Goal: Find specific page/section: Find specific page/section

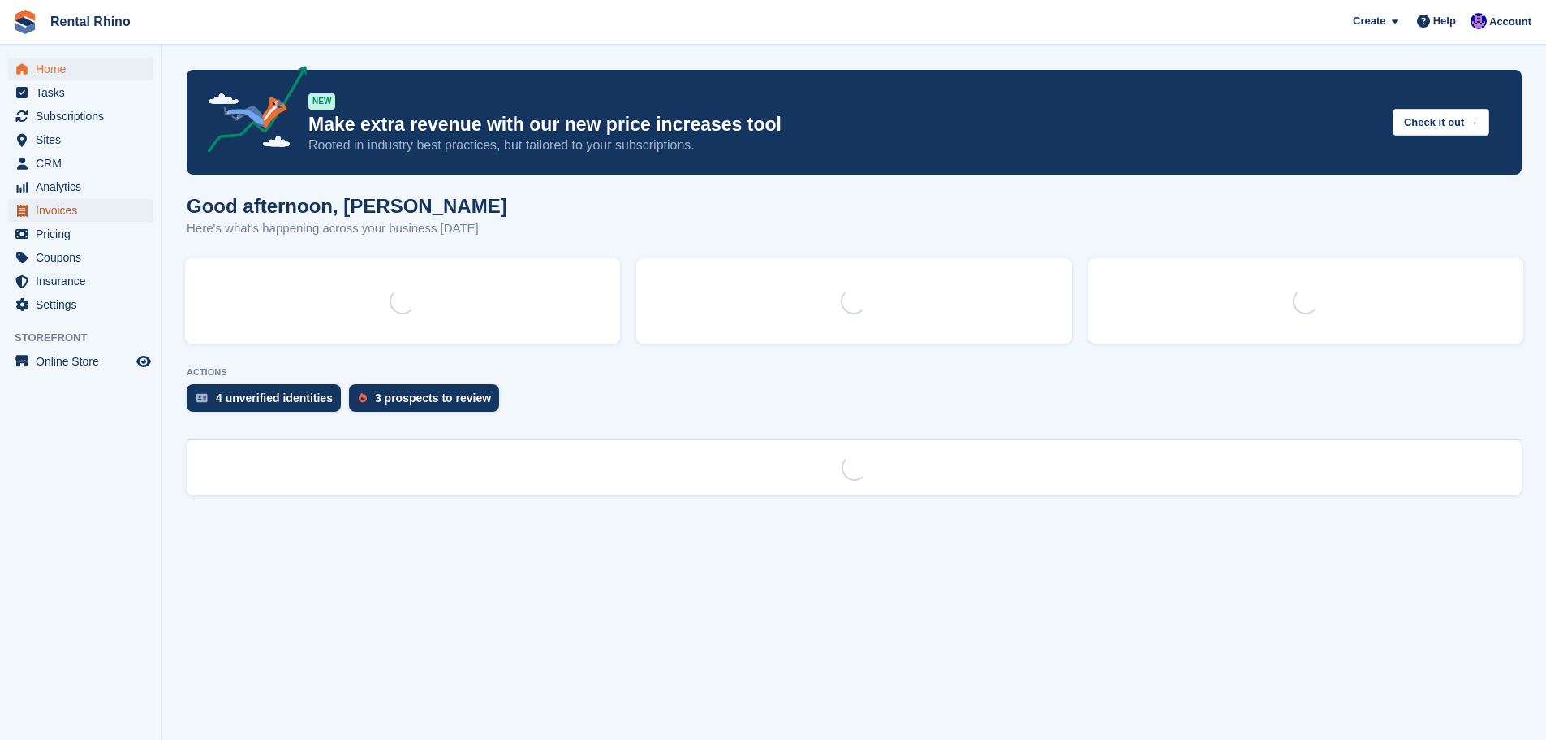
click at [67, 211] on span "Invoices" at bounding box center [84, 210] width 97 height 23
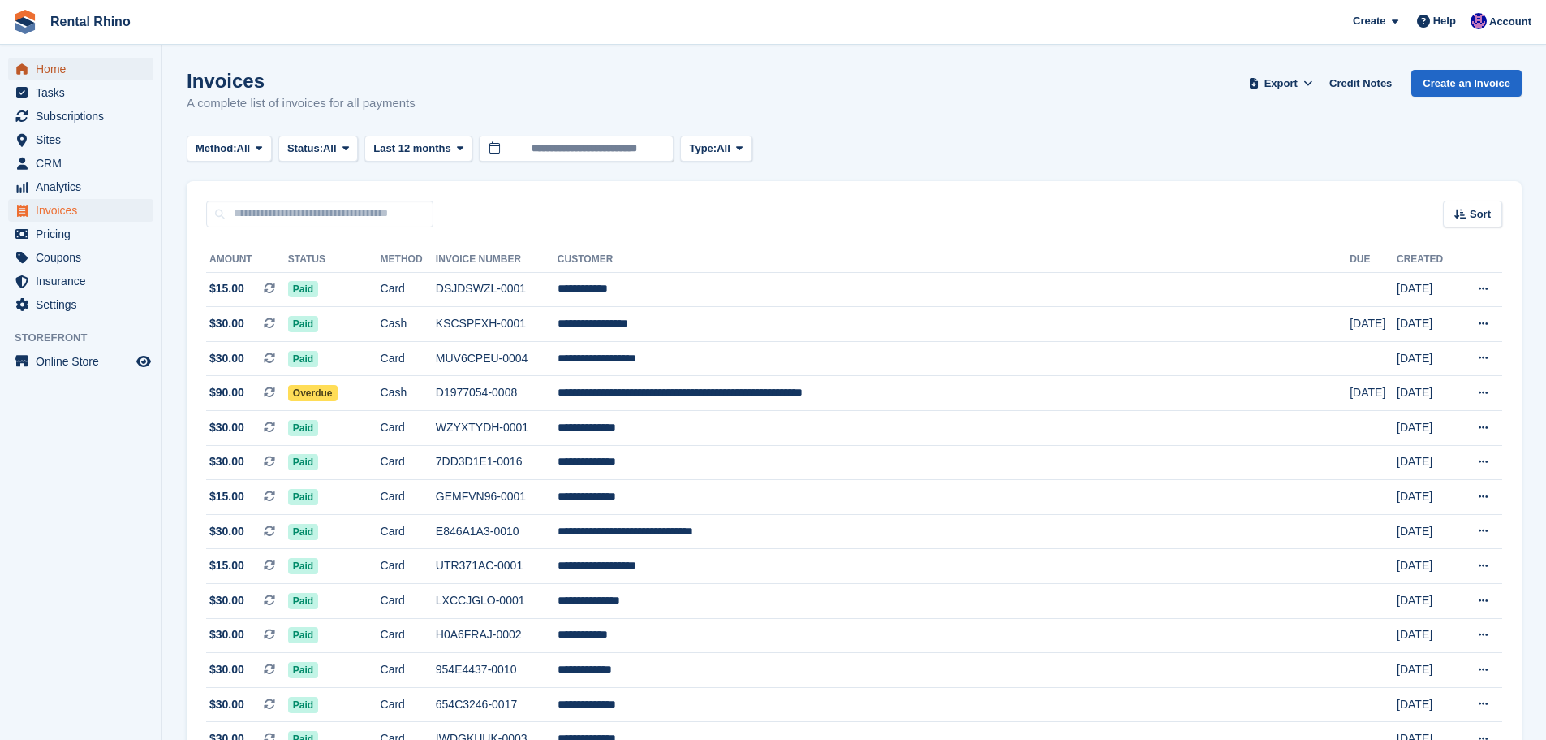
click at [67, 67] on span "Home" at bounding box center [84, 69] width 97 height 23
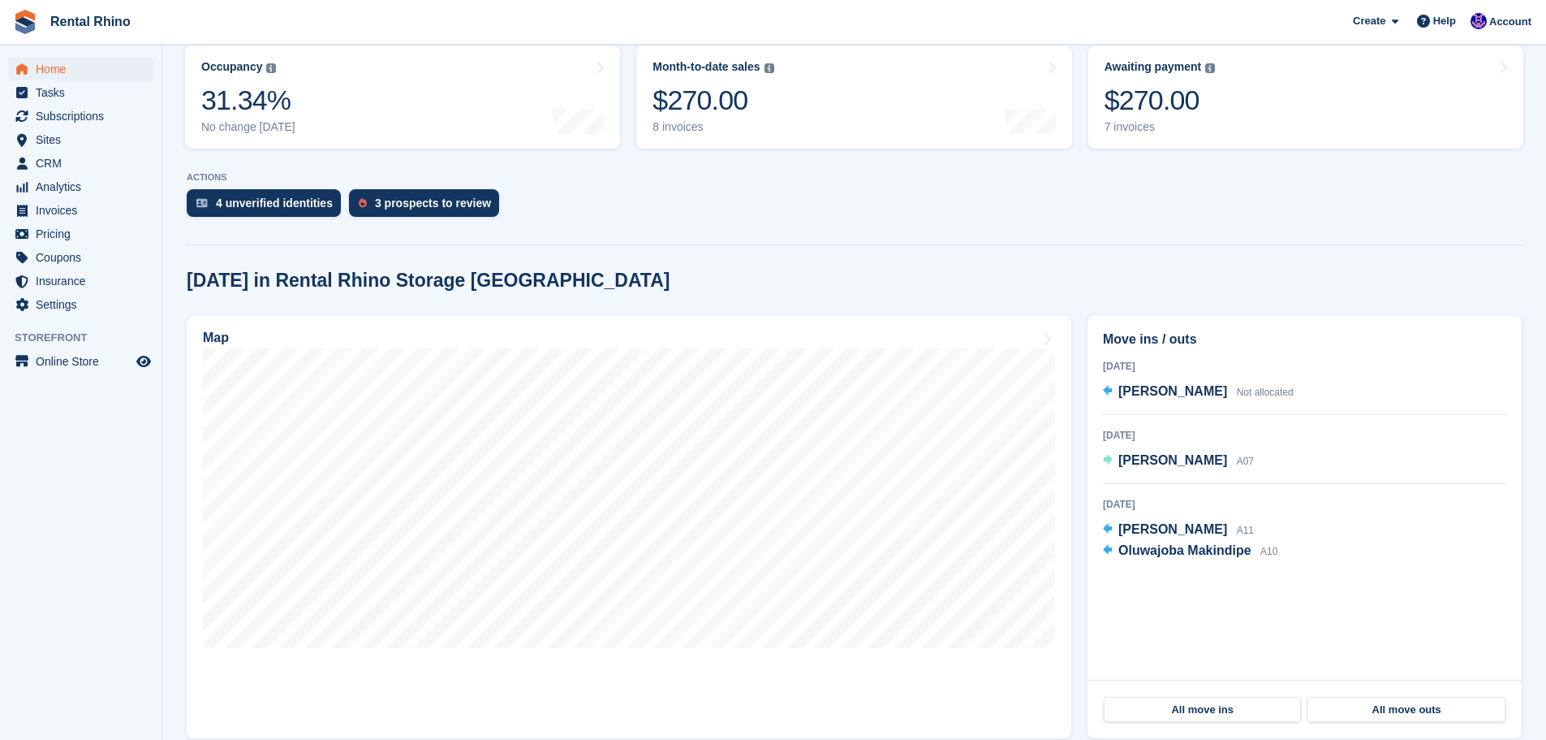
scroll to position [244, 0]
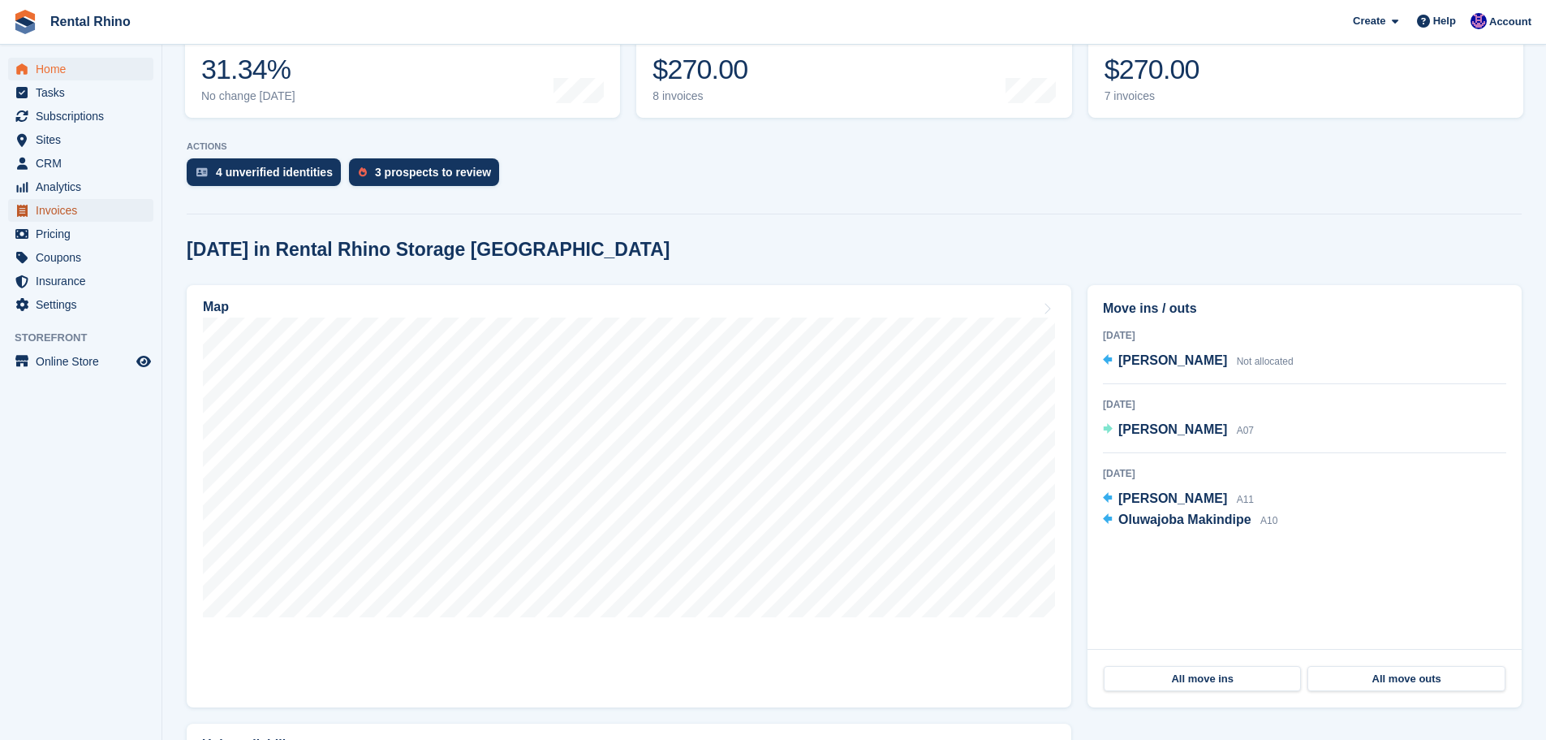
click at [59, 211] on span "Invoices" at bounding box center [84, 210] width 97 height 23
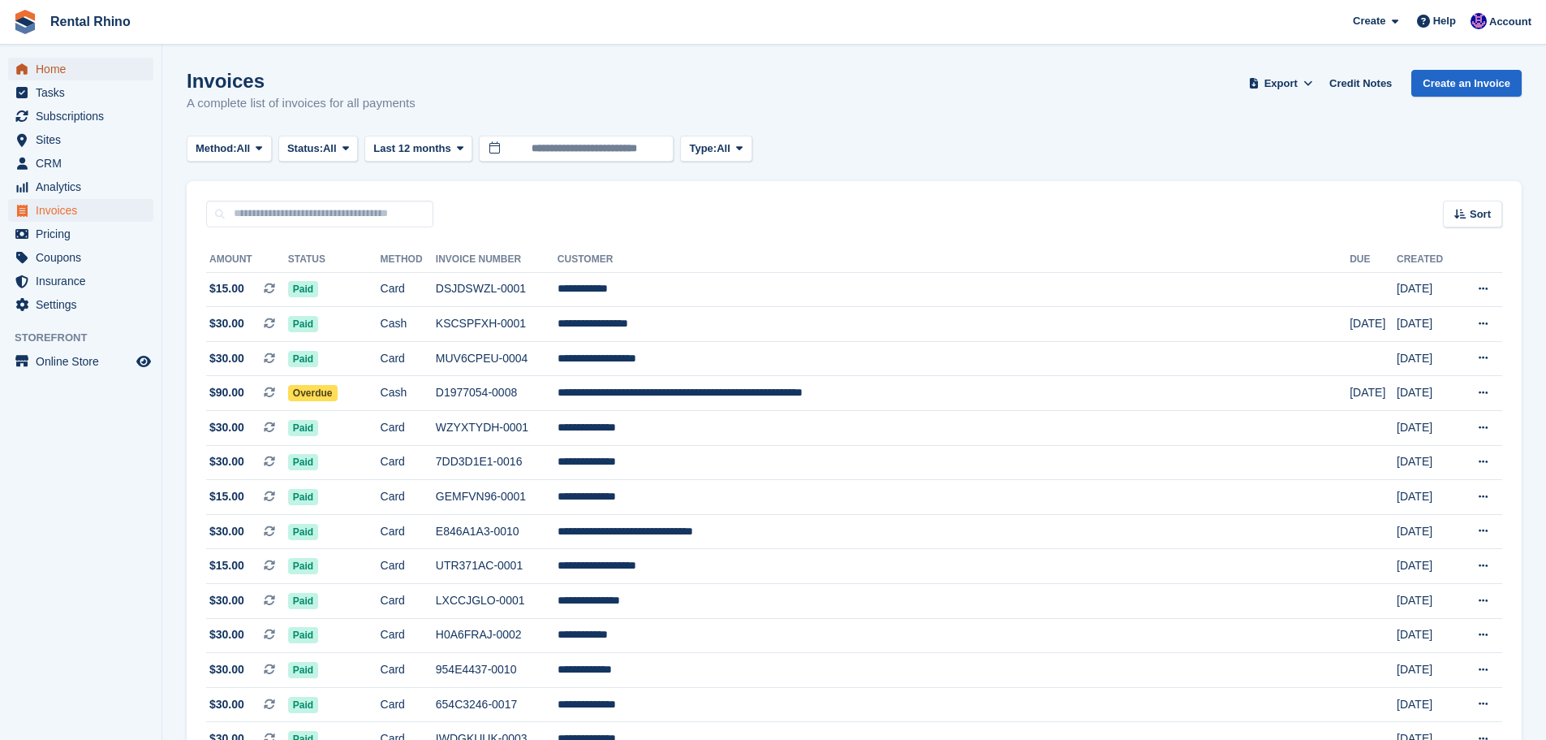
click at [49, 63] on span "Home" at bounding box center [84, 69] width 97 height 23
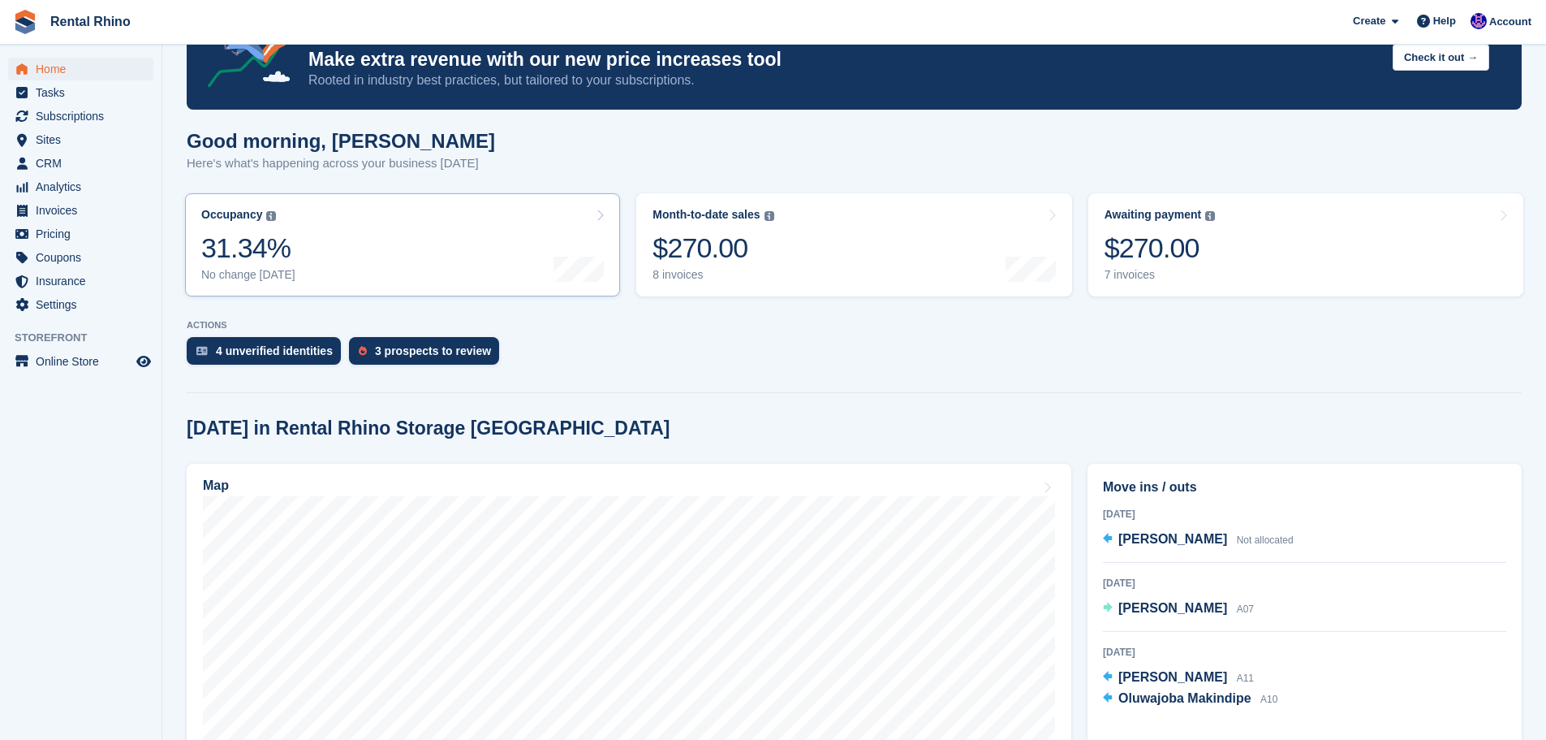
scroll to position [244, 0]
